Goal: Information Seeking & Learning: Learn about a topic

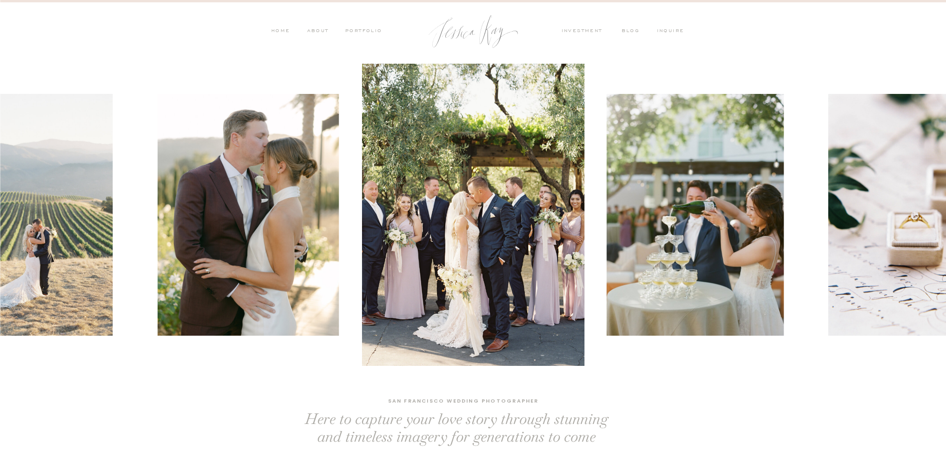
click at [318, 30] on nav "ABOUT" at bounding box center [317, 31] width 24 height 8
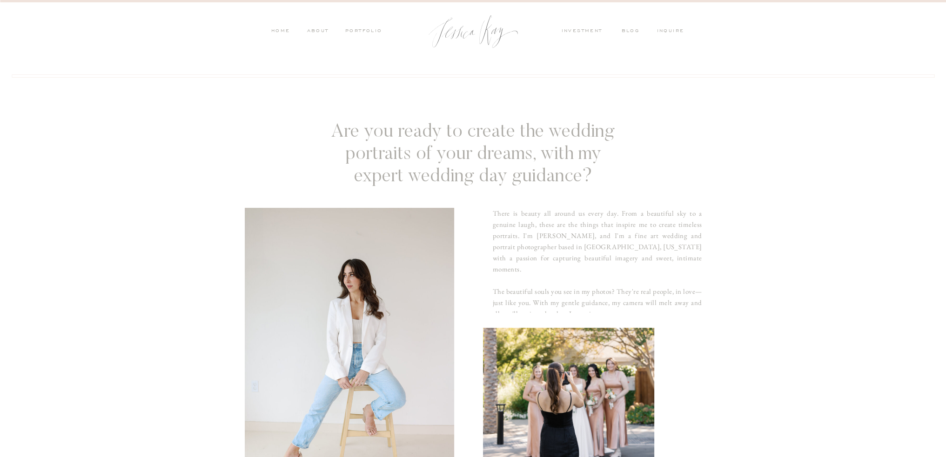
click at [285, 30] on nav "HOME" at bounding box center [281, 31] width 20 height 8
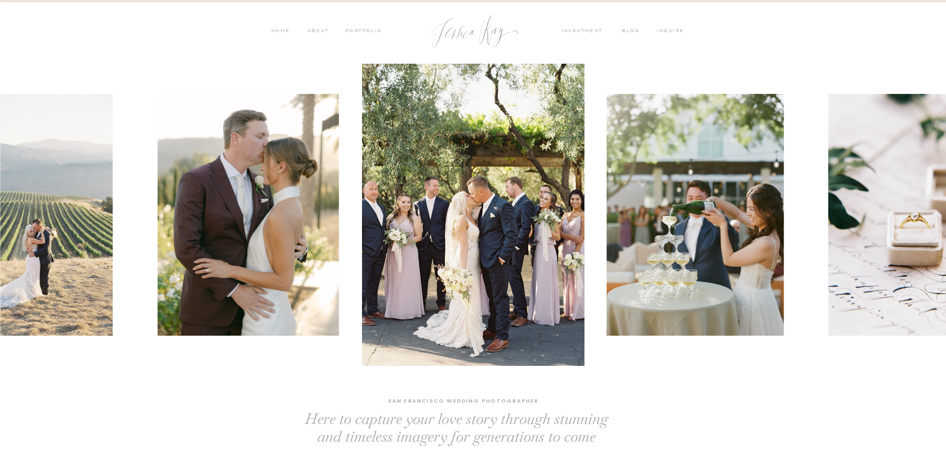
drag, startPoint x: 662, startPoint y: 414, endPoint x: 678, endPoint y: 391, distance: 27.4
click at [366, 32] on nav "PORTFOLIO" at bounding box center [363, 31] width 39 height 8
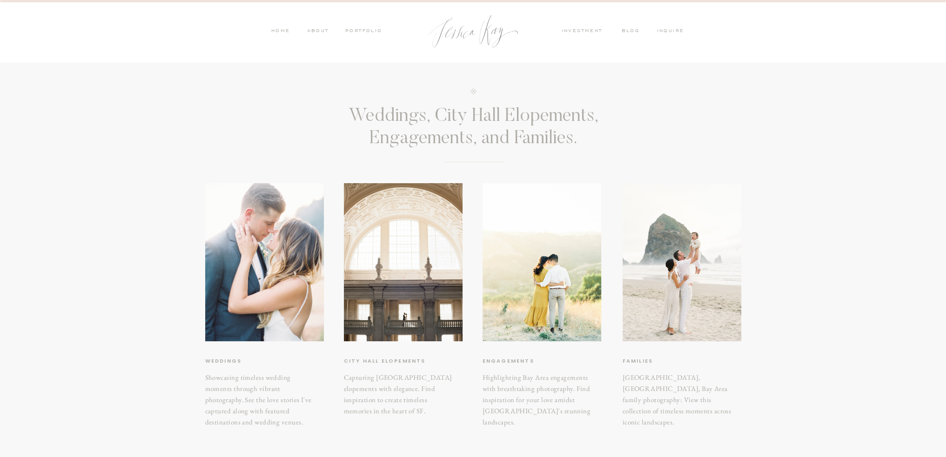
click at [498, 362] on h3 "Engagements" at bounding box center [524, 361] width 85 height 9
click at [500, 361] on h3 "Engagements" at bounding box center [524, 361] width 85 height 9
click at [636, 363] on h3 "Families" at bounding box center [668, 361] width 91 height 9
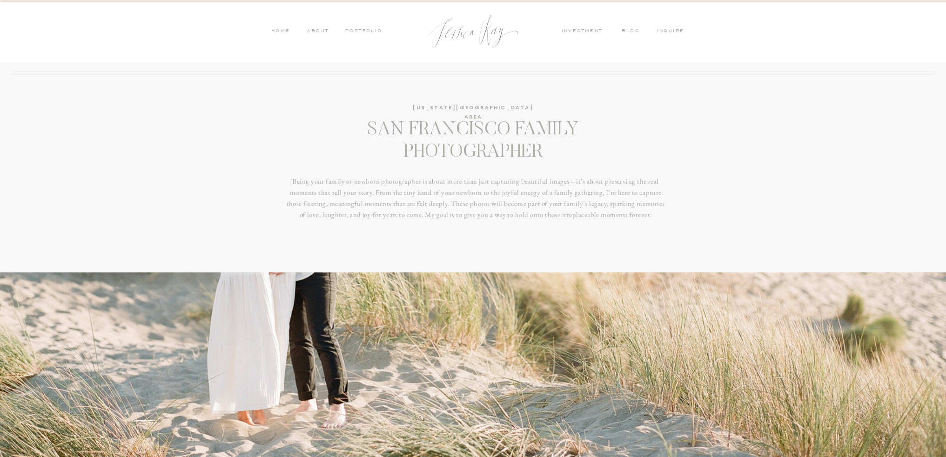
click at [347, 32] on nav "PORTFOLIO" at bounding box center [363, 31] width 39 height 8
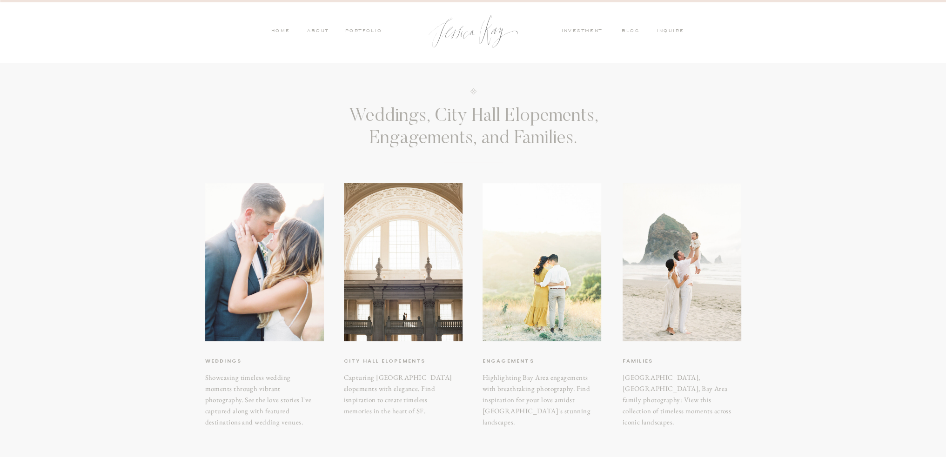
click at [540, 313] on div at bounding box center [541, 262] width 119 height 158
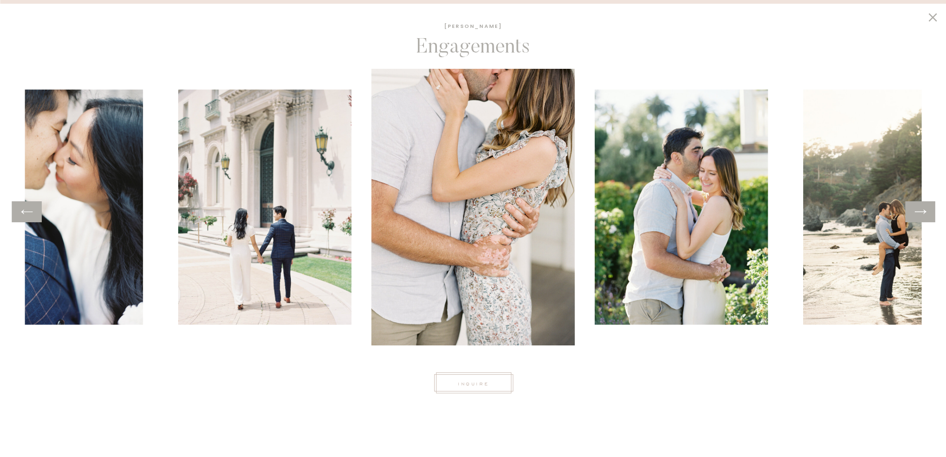
click at [932, 15] on icon at bounding box center [933, 17] width 16 height 14
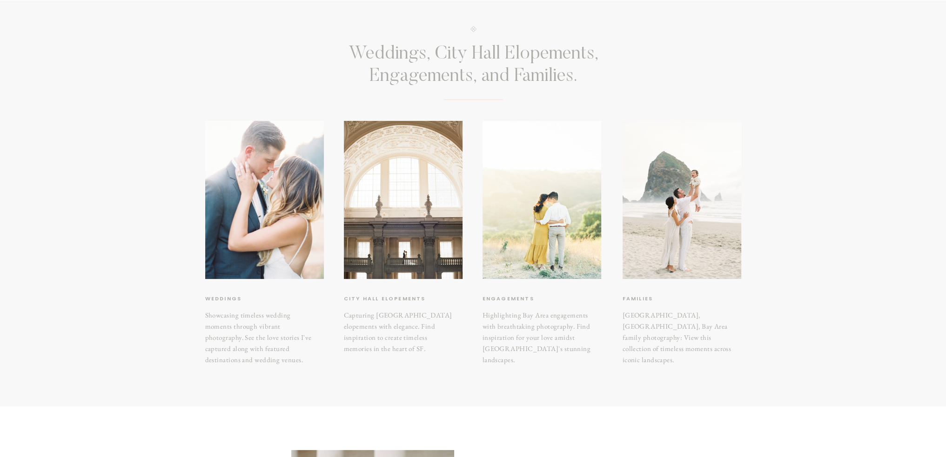
scroll to position [63, 0]
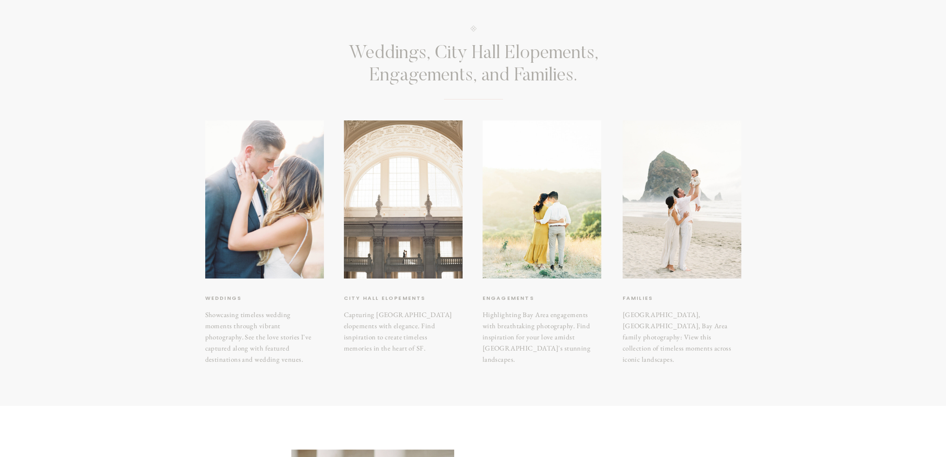
click at [380, 248] on div at bounding box center [403, 200] width 119 height 158
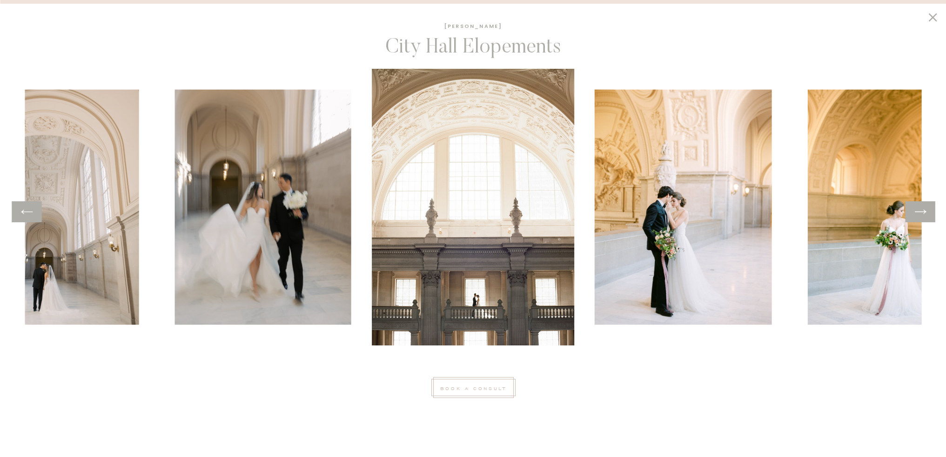
click at [935, 14] on icon at bounding box center [932, 17] width 8 height 8
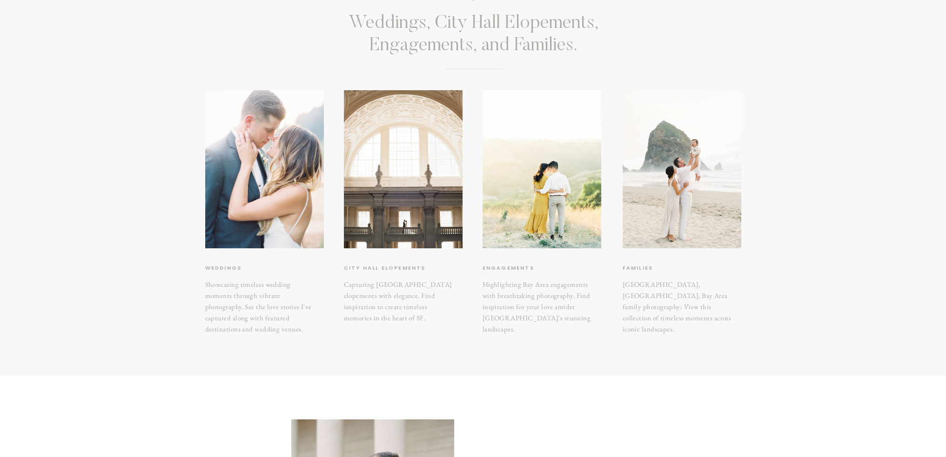
scroll to position [0, 0]
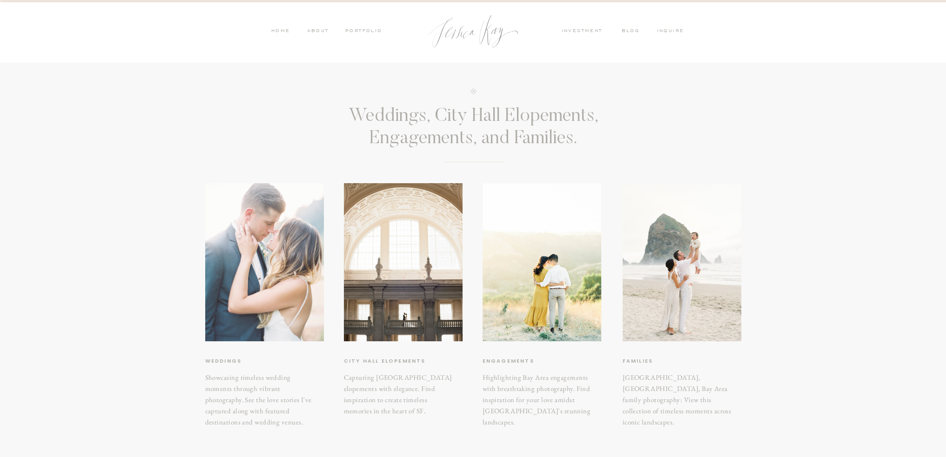
click at [237, 262] on div at bounding box center [264, 262] width 119 height 158
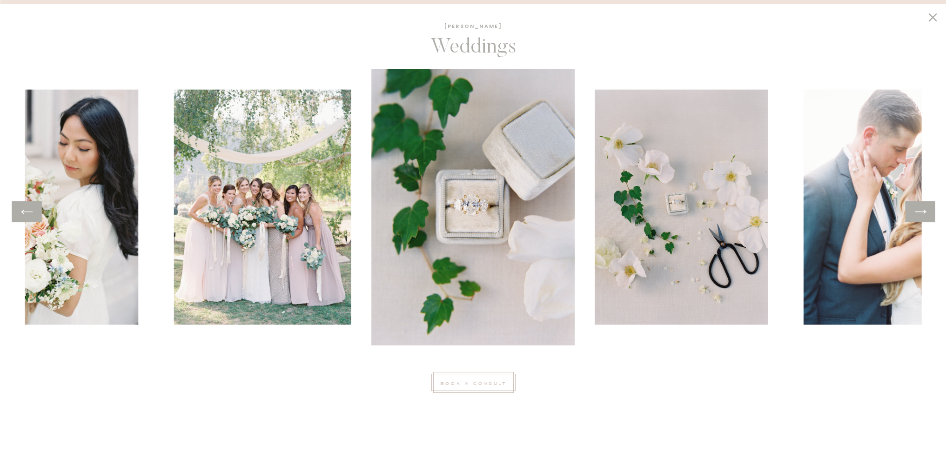
click at [931, 17] on icon at bounding box center [932, 17] width 8 height 8
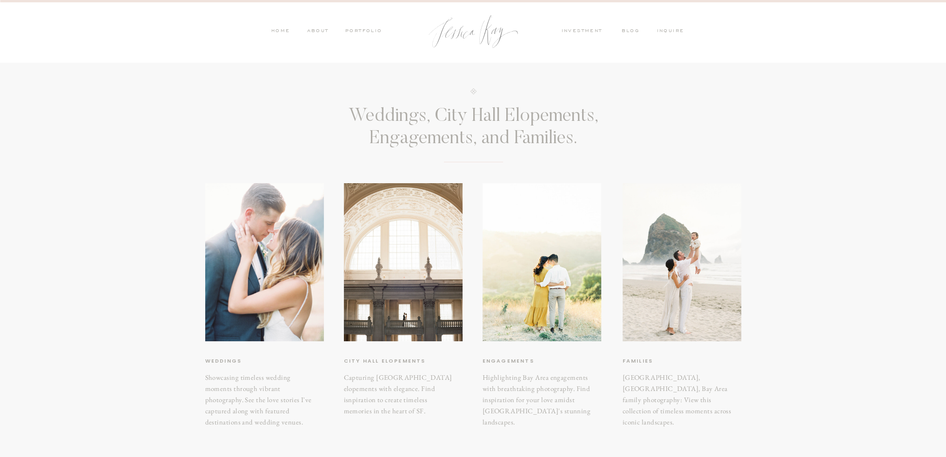
click at [625, 29] on nav "blog" at bounding box center [634, 31] width 24 height 8
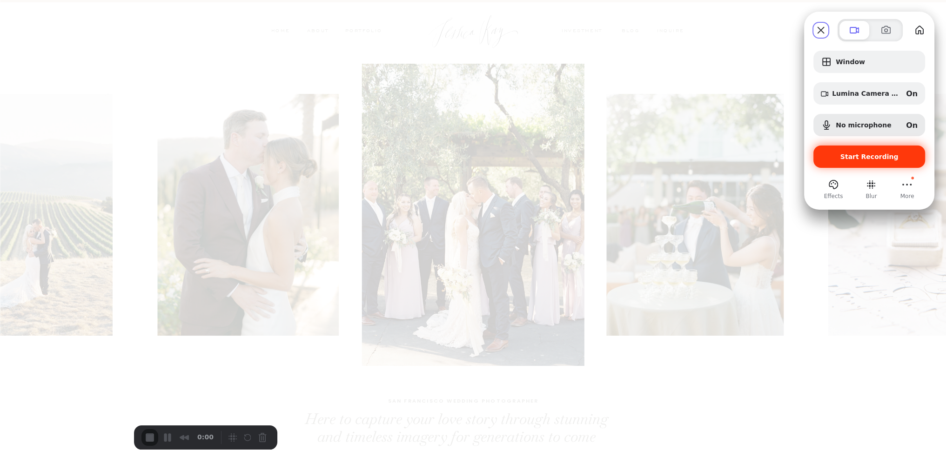
click at [890, 155] on span "Start Recording" at bounding box center [869, 156] width 58 height 7
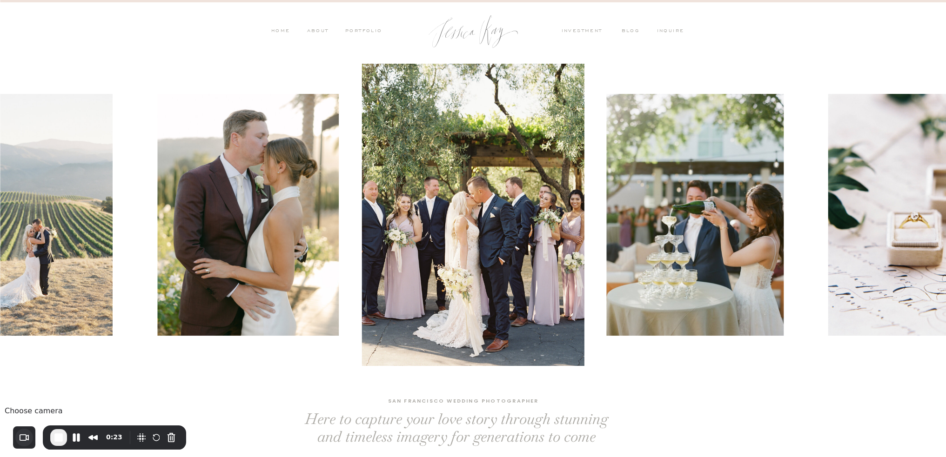
click at [31, 441] on button "Choose camera" at bounding box center [24, 438] width 18 height 18
click at [81, 378] on span "Lumina Camera - Plus" at bounding box center [98, 373] width 81 height 9
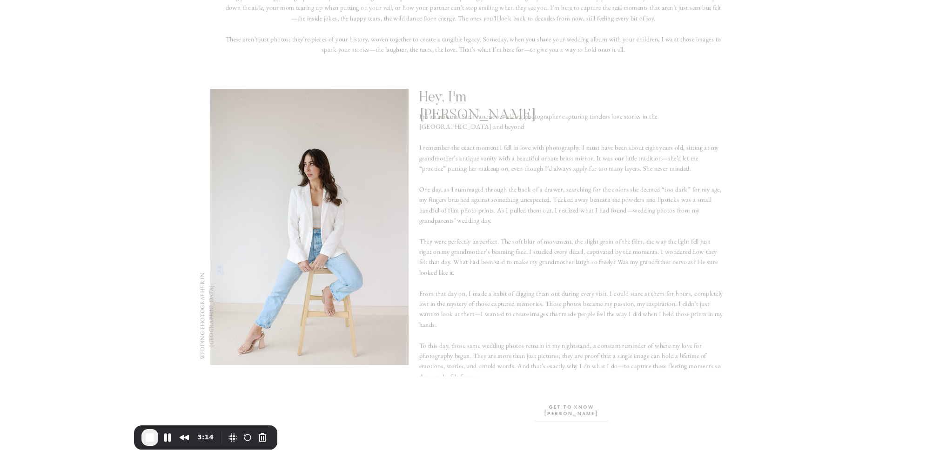
scroll to position [512, 0]
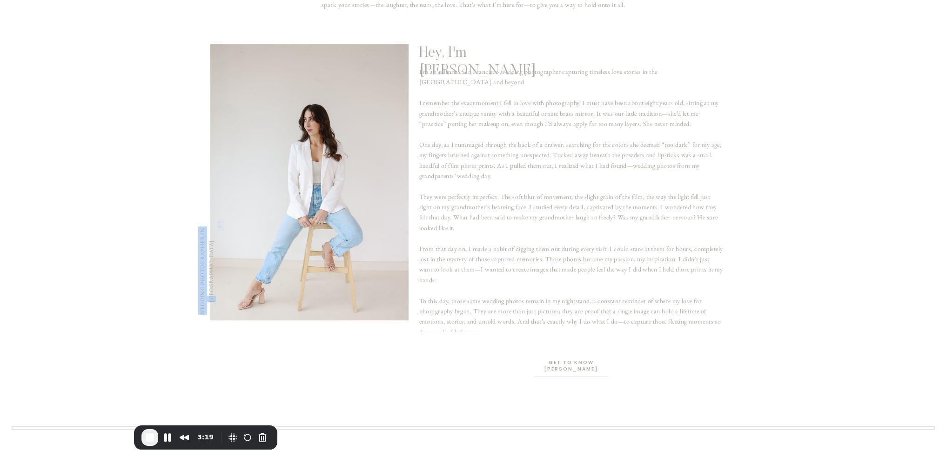
drag, startPoint x: 200, startPoint y: 223, endPoint x: 203, endPoint y: 318, distance: 95.0
click at [203, 318] on p "WEDDING PHOTOGRAPHER IN SF" at bounding box center [205, 271] width 15 height 111
drag, startPoint x: 419, startPoint y: 48, endPoint x: 493, endPoint y: 48, distance: 74.4
click at [493, 48] on h2 "Hey, I'm Jess" at bounding box center [502, 54] width 167 height 20
click at [454, 331] on p "I'm an editorial San Francisco wedding photographer capturing timeless love sto…" at bounding box center [571, 199] width 304 height 265
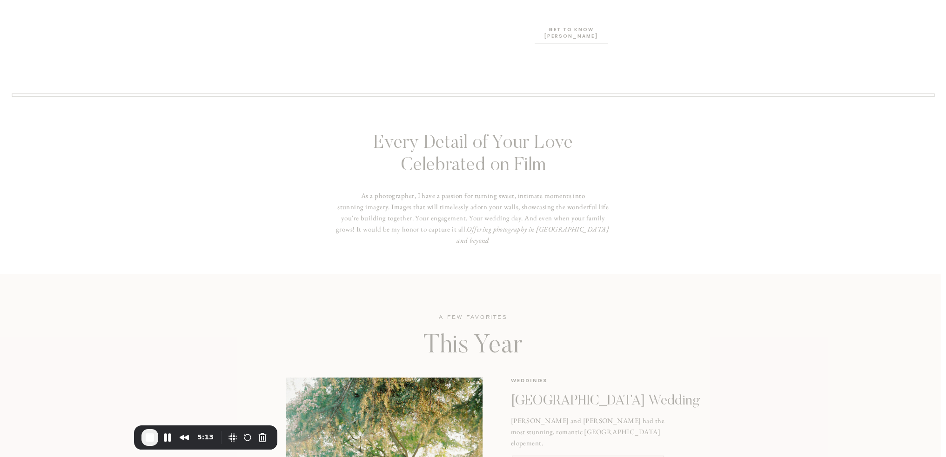
scroll to position [884, 0]
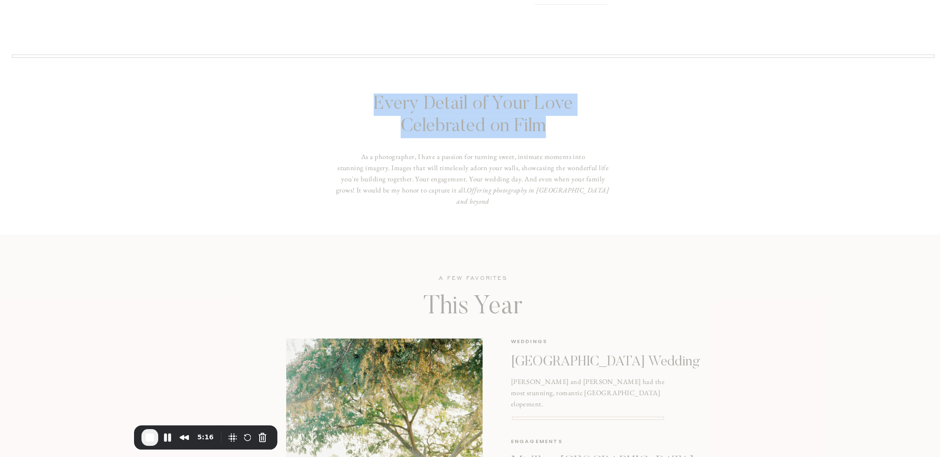
drag, startPoint x: 381, startPoint y: 101, endPoint x: 583, endPoint y: 127, distance: 204.5
click at [583, 127] on h2 "Every Detail of Your Love Celebrated on Film" at bounding box center [473, 117] width 244 height 47
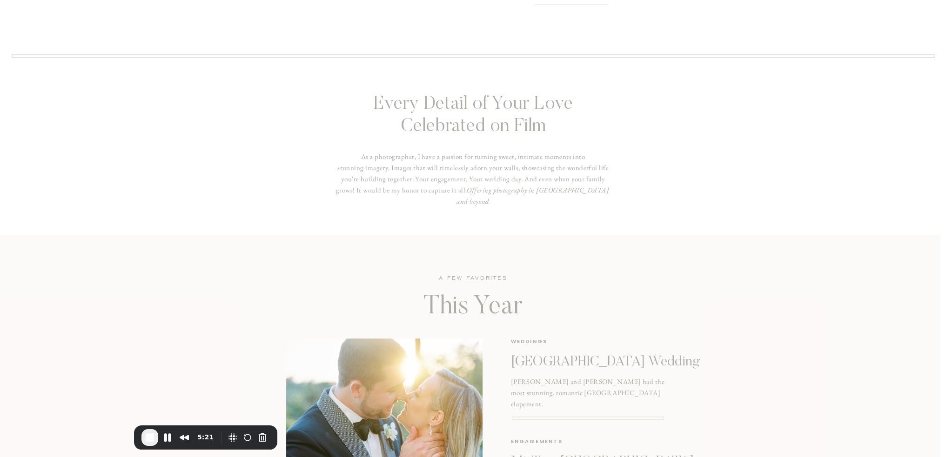
drag, startPoint x: 373, startPoint y: 162, endPoint x: 548, endPoint y: 171, distance: 175.6
click at [548, 171] on p "As a photographer, I have a passion for turning sweet, intimate moments into st…" at bounding box center [472, 183] width 275 height 65
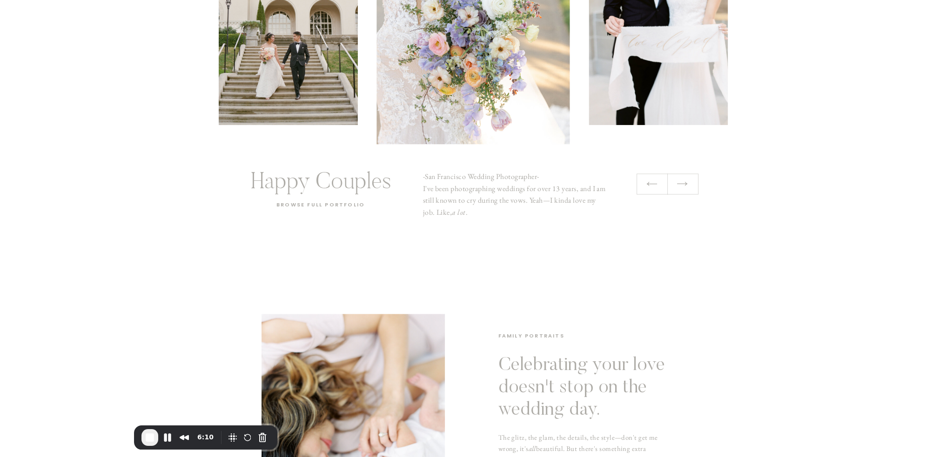
scroll to position [2187, 0]
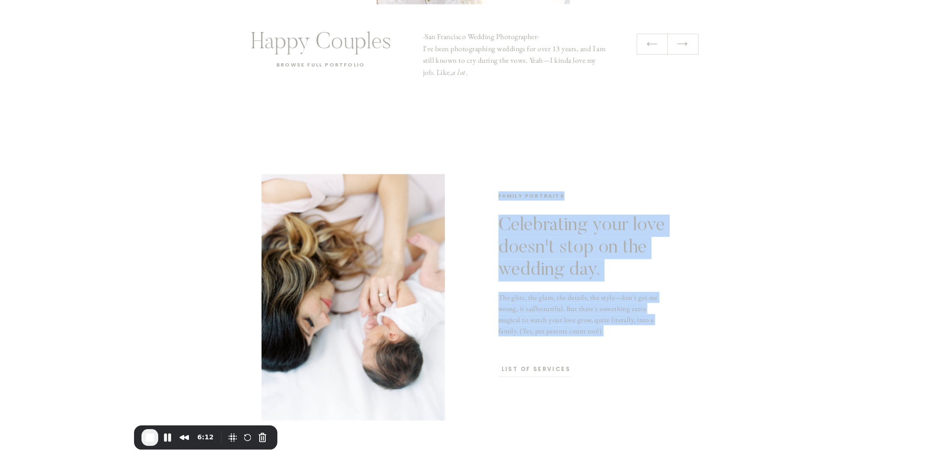
drag, startPoint x: 497, startPoint y: 194, endPoint x: 575, endPoint y: 191, distance: 77.8
click at [575, 191] on h2 "family portraits" at bounding box center [576, 196] width 157 height 10
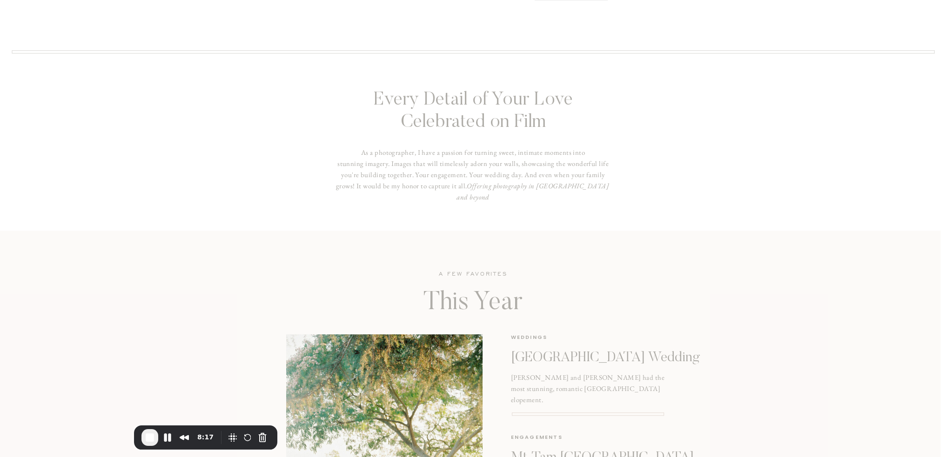
scroll to position [884, 0]
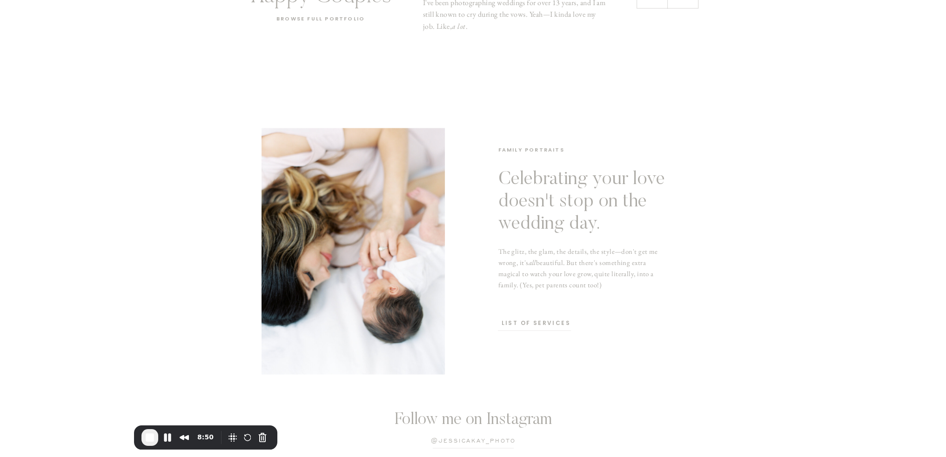
scroll to position [2233, 0]
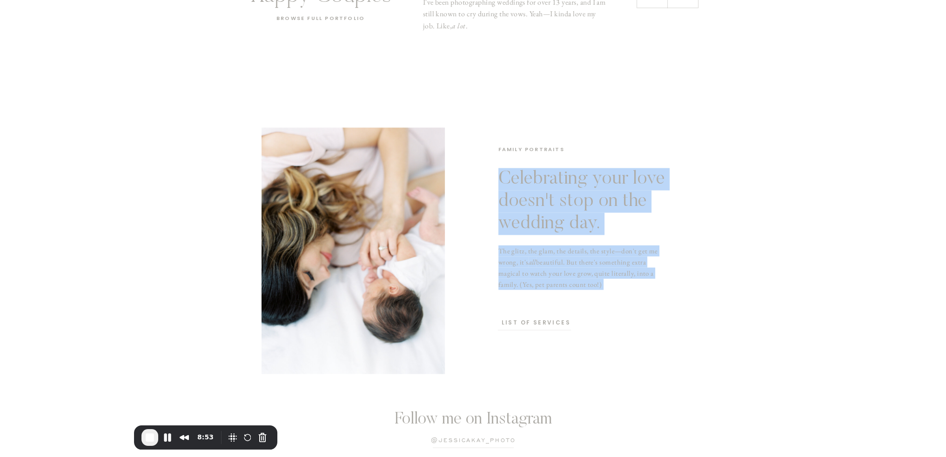
drag, startPoint x: 499, startPoint y: 147, endPoint x: 579, endPoint y: 143, distance: 79.6
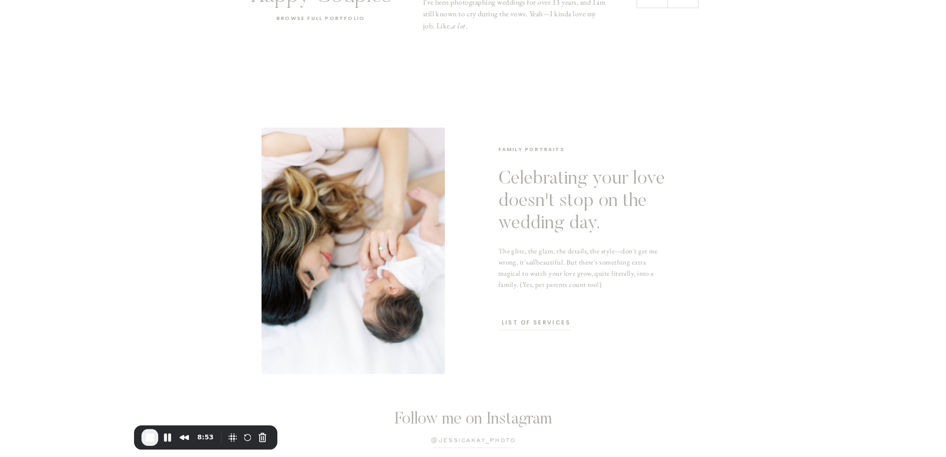
click at [567, 154] on h2 "family portraits" at bounding box center [576, 150] width 157 height 10
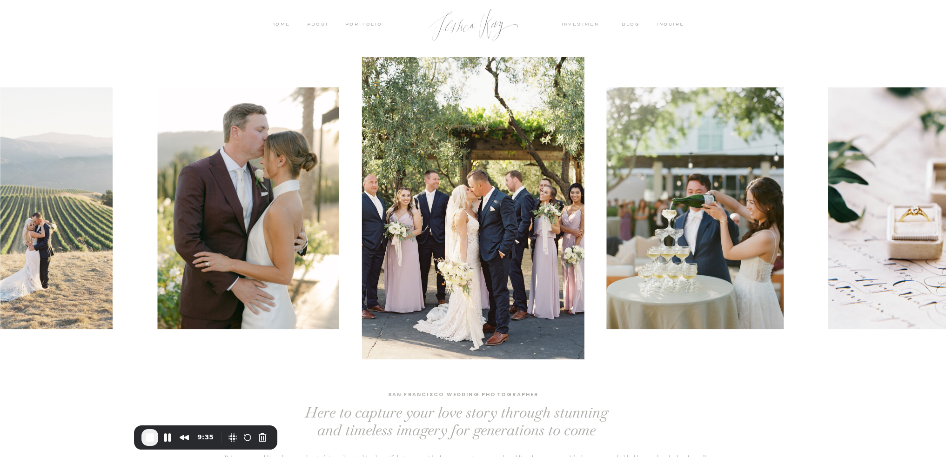
scroll to position [0, 0]
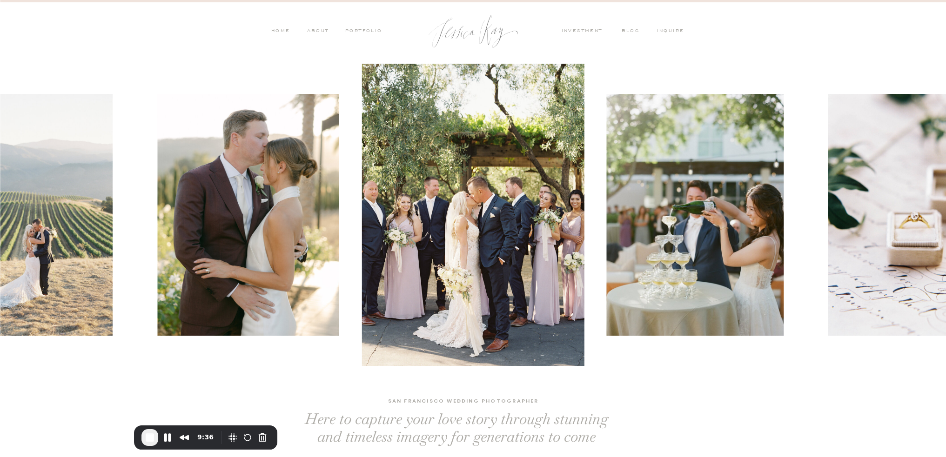
click at [360, 33] on nav "PORTFOLIO" at bounding box center [363, 31] width 39 height 8
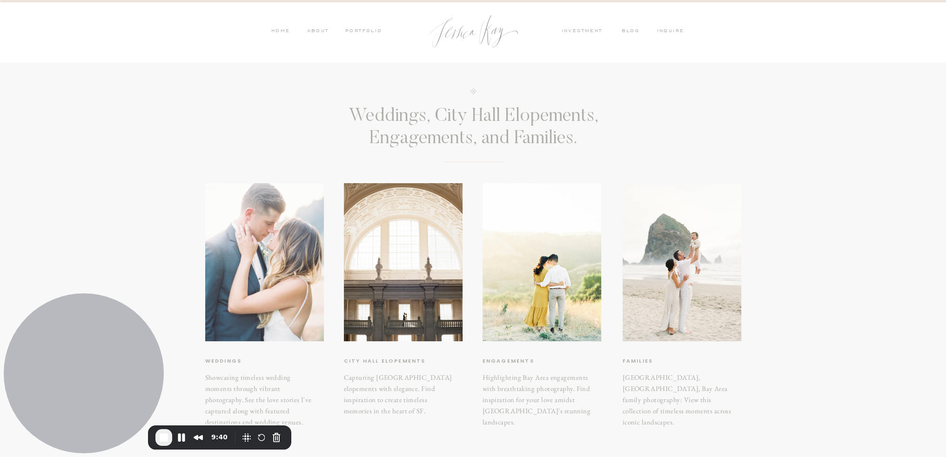
click at [264, 281] on div at bounding box center [264, 262] width 119 height 158
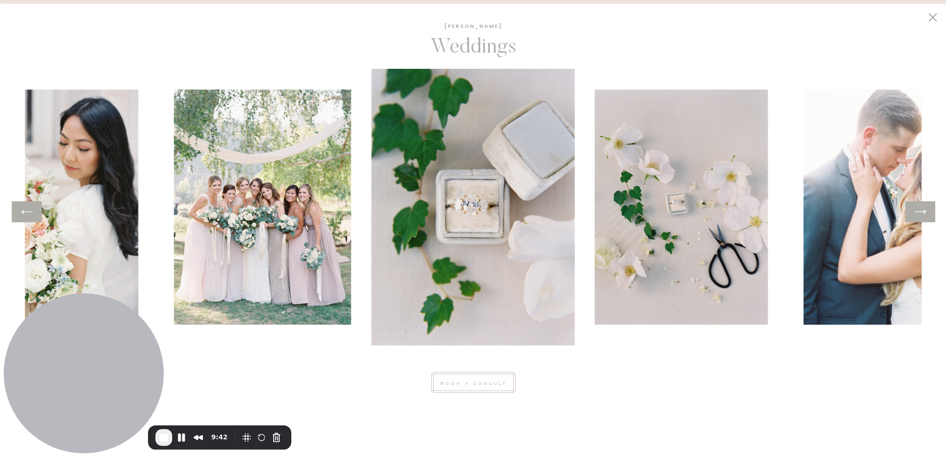
click at [932, 16] on icon at bounding box center [933, 17] width 16 height 14
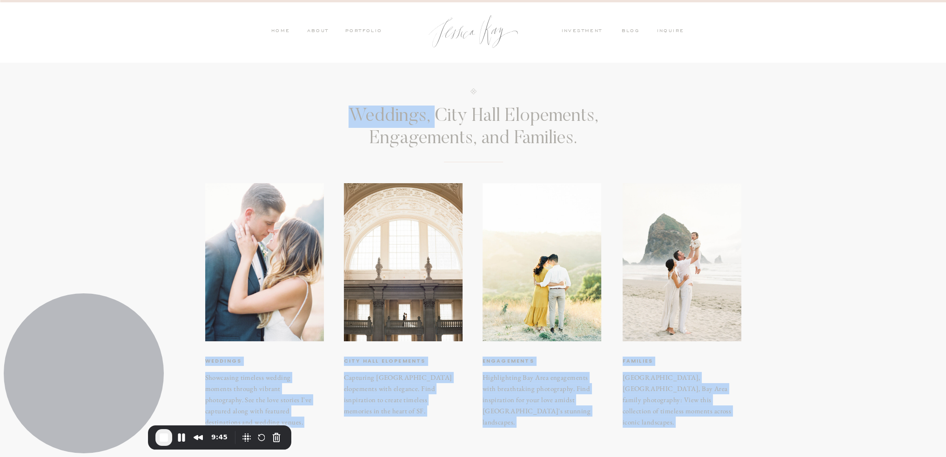
drag, startPoint x: 439, startPoint y: 119, endPoint x: 654, endPoint y: 106, distance: 215.4
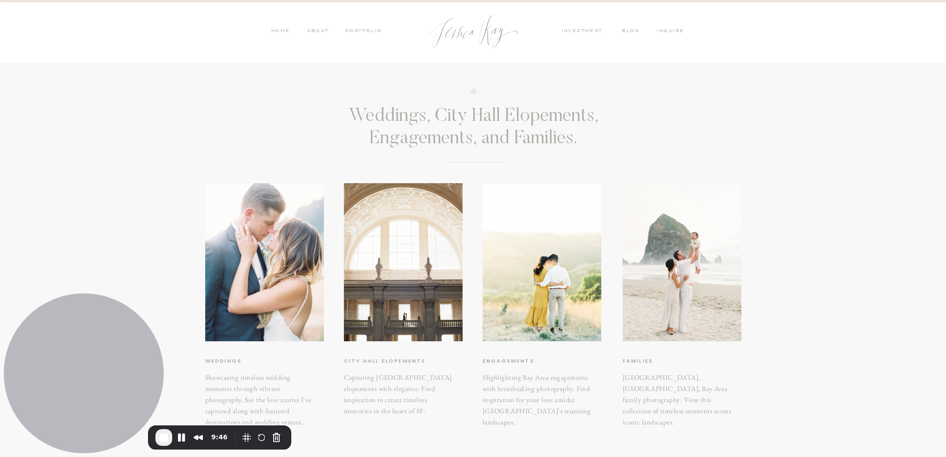
click at [367, 149] on h3 "Weddings, City Hall Elopements, Engagements, and Families." at bounding box center [474, 128] width 334 height 45
drag, startPoint x: 376, startPoint y: 142, endPoint x: 472, endPoint y: 139, distance: 96.4
click at [472, 139] on h3 "Weddings, City Hall Elopements, Engagements, and Families." at bounding box center [474, 128] width 334 height 45
click at [683, 279] on div at bounding box center [682, 262] width 119 height 158
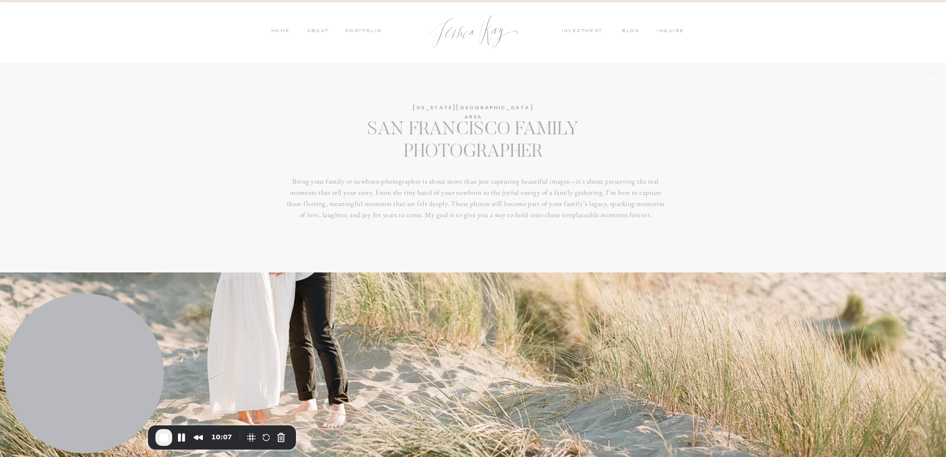
click at [575, 31] on nav "investment" at bounding box center [585, 31] width 46 height 8
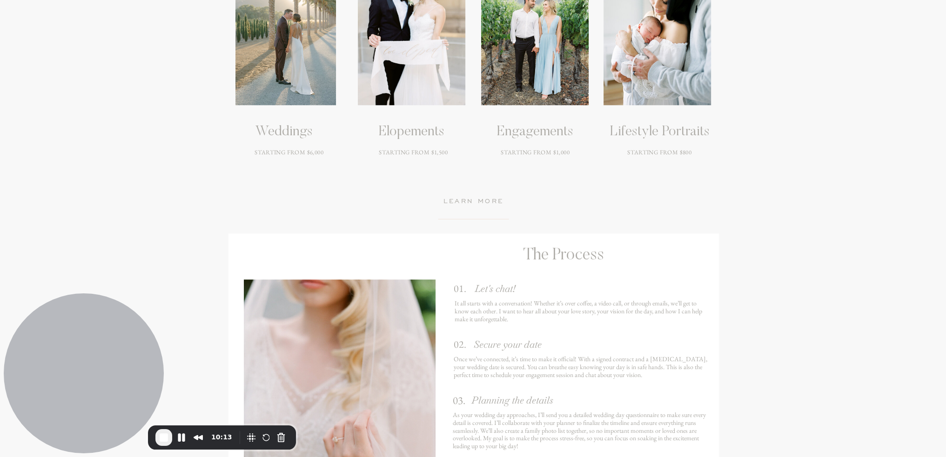
scroll to position [1349, 0]
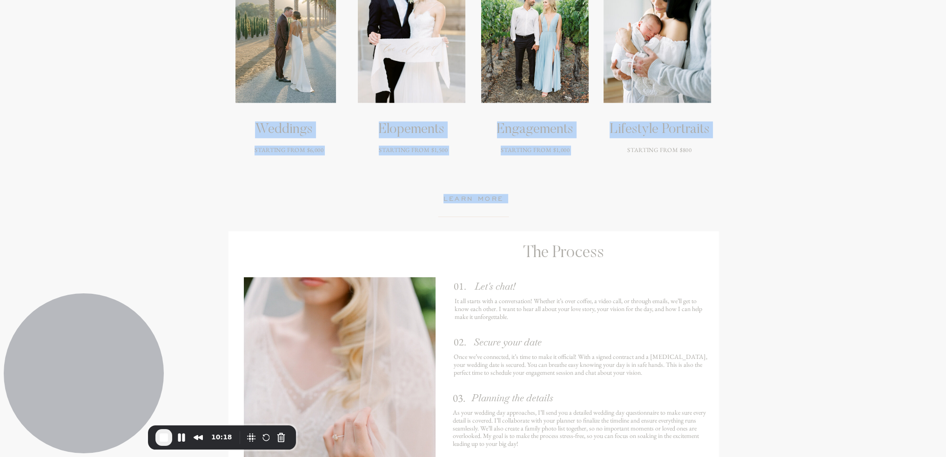
drag, startPoint x: 626, startPoint y: 154, endPoint x: 731, endPoint y: 153, distance: 105.2
click at [731, 153] on div "blog ABOUT PORTFOLIO HOME OFFERINGS inquire inquire investment PORTFOLIO ABOUT …" at bounding box center [473, 279] width 946 height 3256
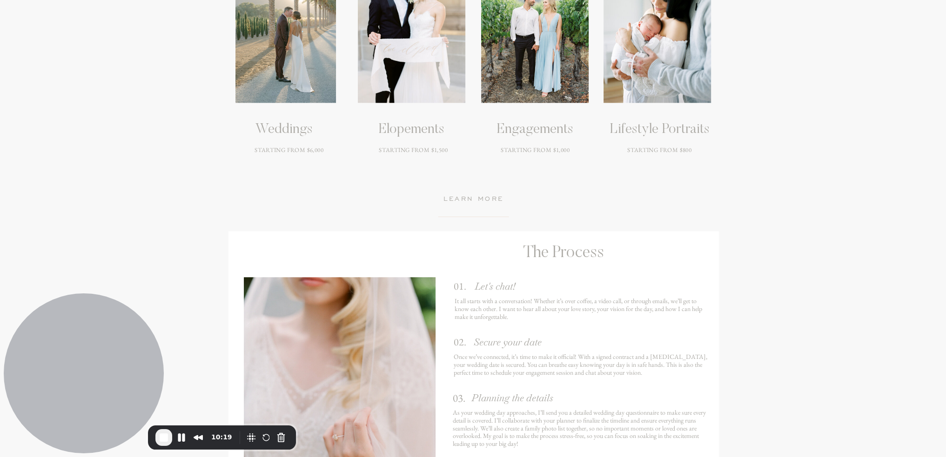
click at [701, 154] on h3 "STARTING FROM $800" at bounding box center [660, 162] width 118 height 33
click at [697, 154] on h3 "STARTING FROM $800" at bounding box center [660, 162] width 118 height 33
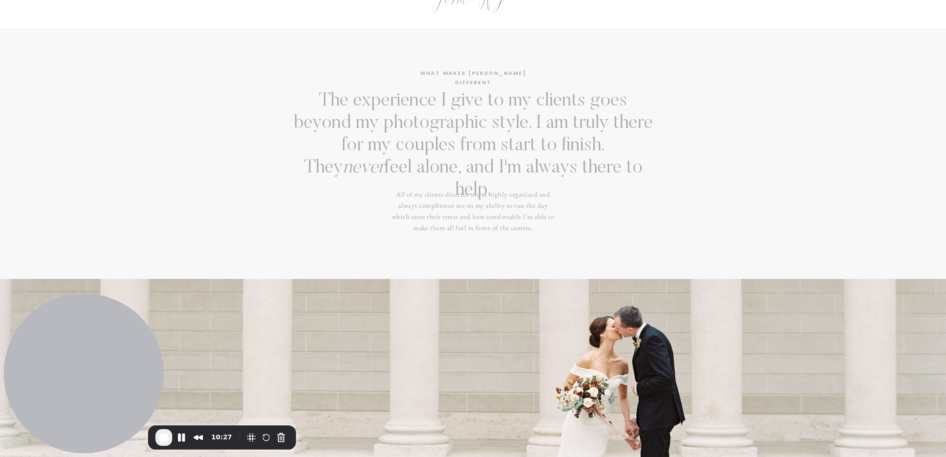
scroll to position [0, 0]
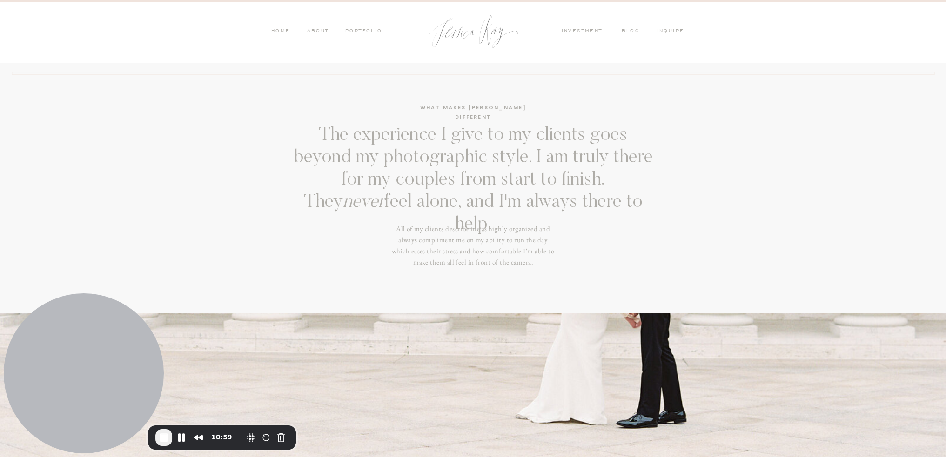
click at [630, 33] on nav "blog" at bounding box center [634, 31] width 24 height 8
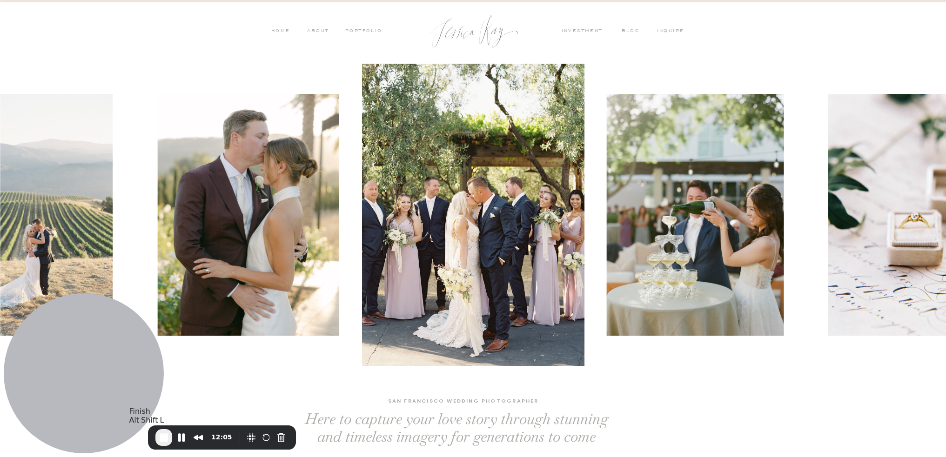
click at [165, 437] on span "End Recording" at bounding box center [163, 437] width 11 height 11
